Goal: Find specific fact: Locate a discrete piece of known information

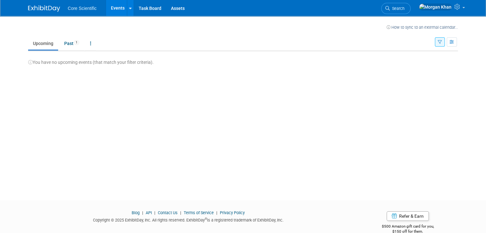
drag, startPoint x: 0, startPoint y: 0, endPoint x: 490, endPoint y: 10, distance: 490.2
click at [485, 10] on html "Core Scientific Events Recently Viewed Events: American Association of Dental O…" at bounding box center [243, 116] width 486 height 233
click at [66, 37] on link "Past 1" at bounding box center [71, 43] width 25 height 12
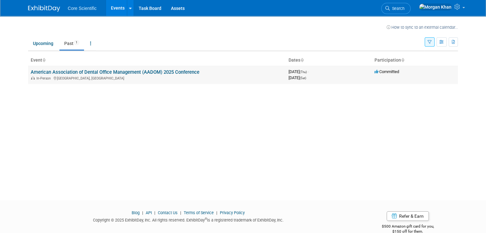
click at [87, 71] on link "American Association of Dental Office Management (AADOM) 2025 Conference" at bounding box center [115, 72] width 169 height 6
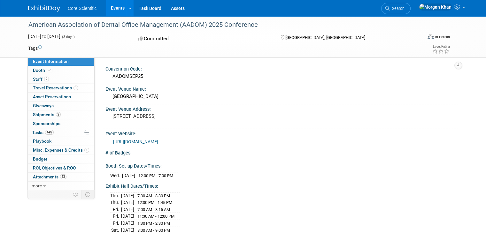
drag, startPoint x: 138, startPoint y: 77, endPoint x: 108, endPoint y: 76, distance: 30.0
click at [110, 76] on div "AADOMSEP25" at bounding box center [281, 77] width 343 height 10
copy div "AADOMSEP25"
